Goal: Understand process/instructions: Learn about a topic

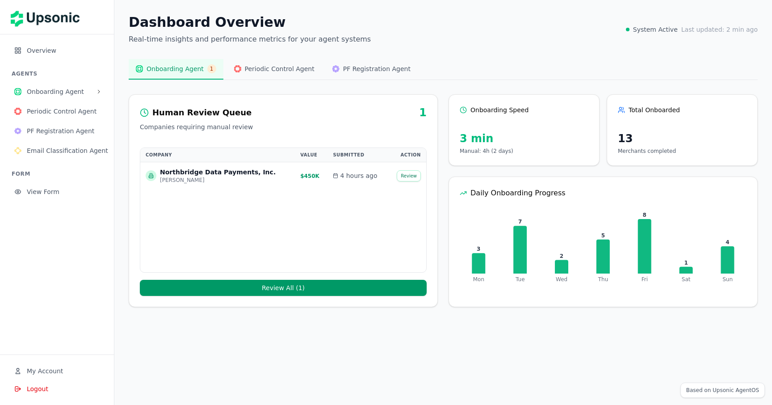
click at [267, 72] on span "Periodic Control Agent" at bounding box center [280, 68] width 70 height 9
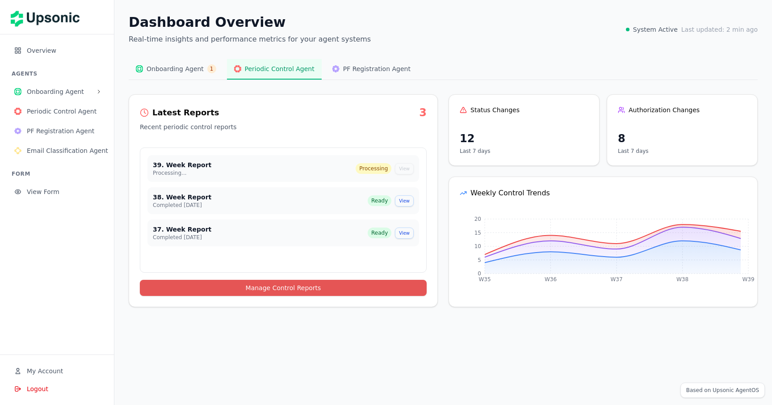
click at [310, 294] on button "Manage Control Reports" at bounding box center [283, 288] width 287 height 16
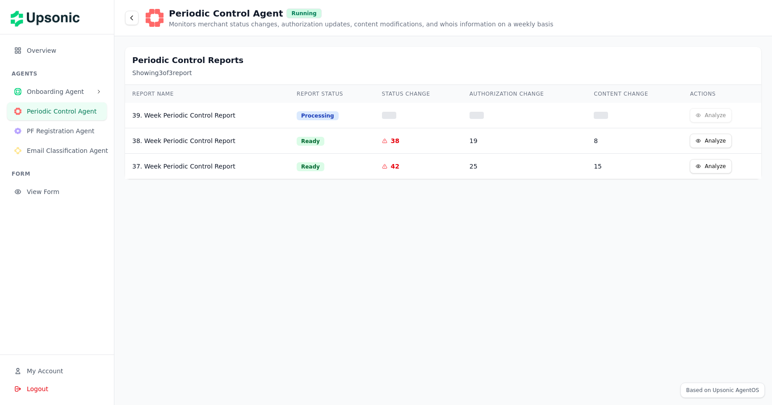
click at [217, 113] on div "39. Week Periodic Control Report" at bounding box center [207, 115] width 150 height 9
click at [62, 82] on div "AGENTS Onboarding Agent Periodic Control Agent PF Registration Agent Email Clas…" at bounding box center [57, 114] width 100 height 89
click at [62, 88] on span "Onboarding Agent" at bounding box center [60, 91] width 66 height 9
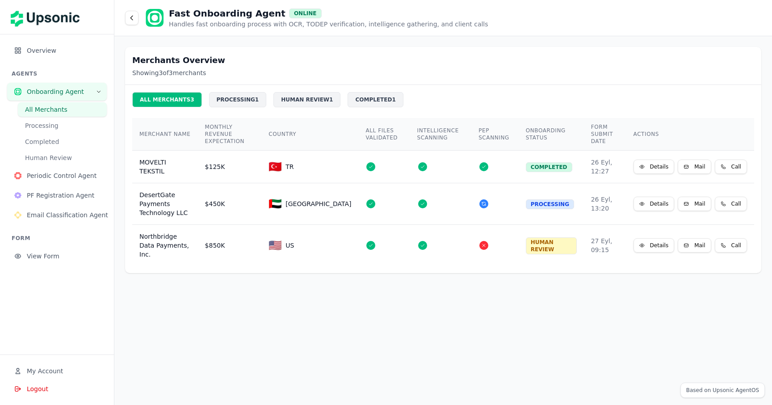
click at [175, 98] on div "ALL MERCHANTS 3" at bounding box center [167, 99] width 70 height 15
click at [179, 169] on div "MOVELTI TEKSTIL" at bounding box center [164, 167] width 51 height 18
click at [675, 168] on div "Details Mail Call" at bounding box center [690, 167] width 113 height 14
click at [654, 163] on button "Details" at bounding box center [654, 167] width 41 height 14
